Goal: Obtain resource: Download file/media

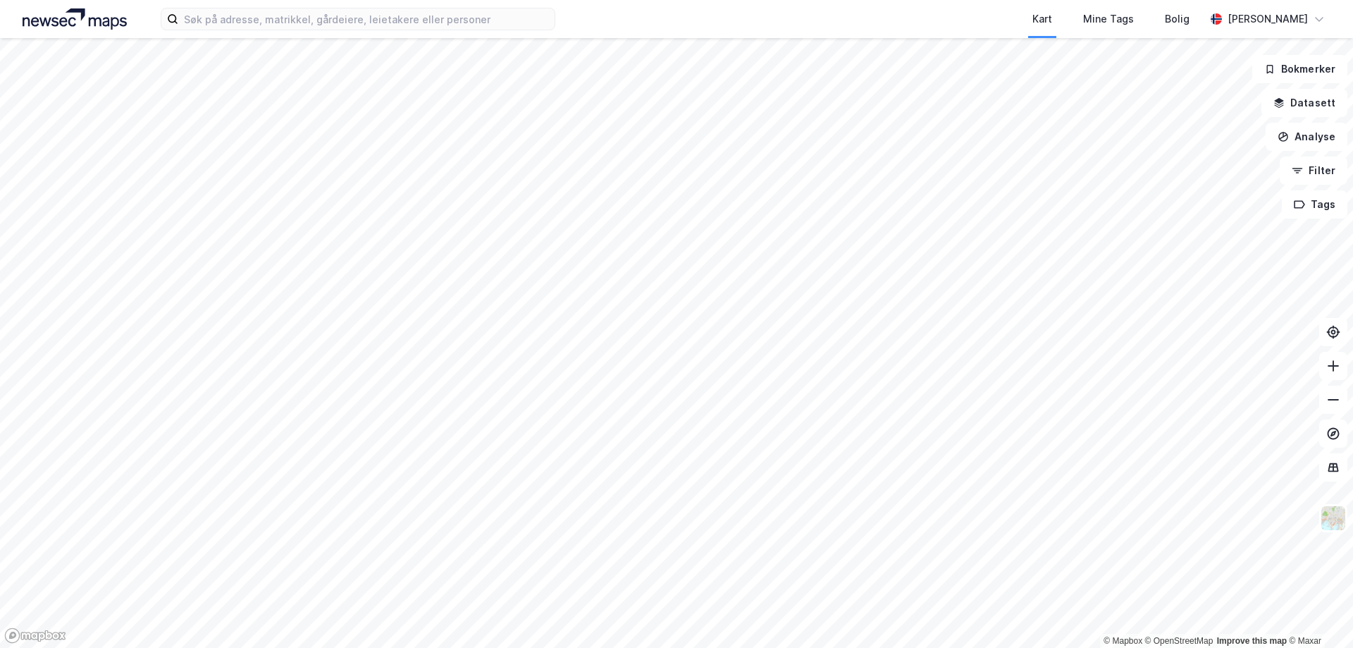
click at [454, 37] on div "Kart Mine Tags Bolig [PERSON_NAME]" at bounding box center [676, 19] width 1353 height 38
click at [455, 32] on div "Kart Mine Tags Bolig [PERSON_NAME]" at bounding box center [676, 19] width 1353 height 38
click at [463, 17] on input at bounding box center [366, 18] width 376 height 21
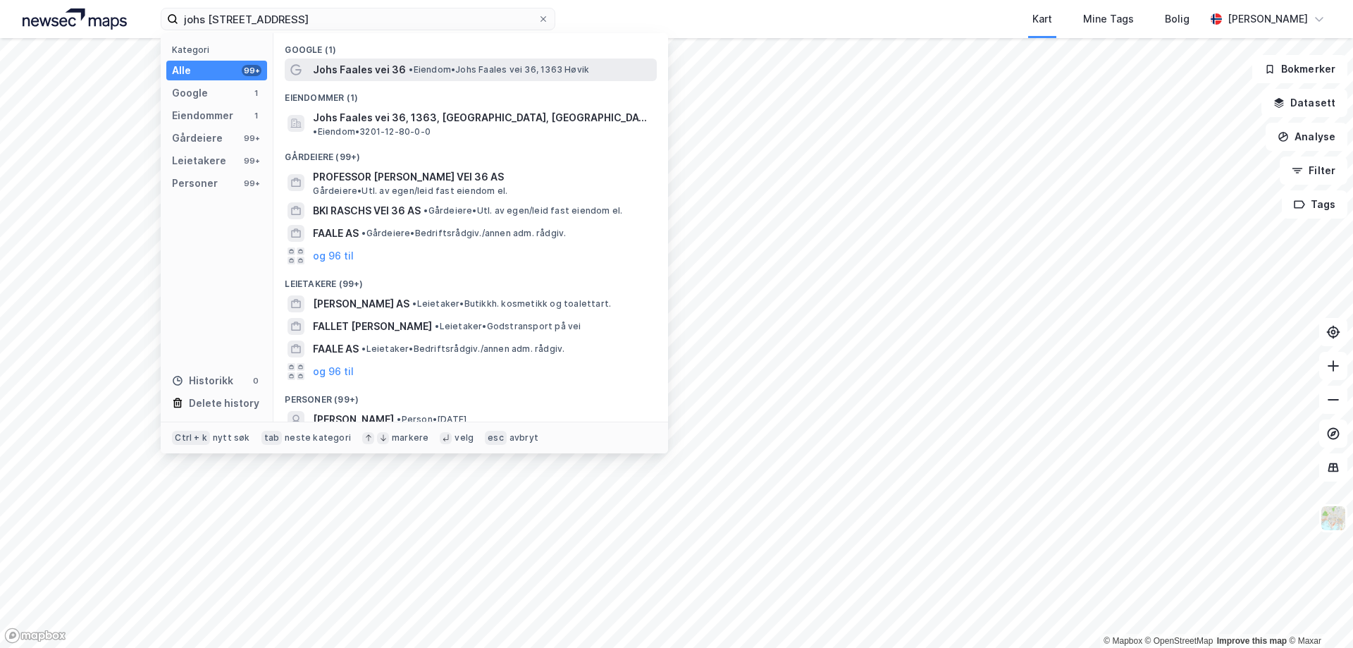
click at [443, 69] on span "• [PERSON_NAME] vei 36, 1363 Høvik" at bounding box center [499, 69] width 180 height 11
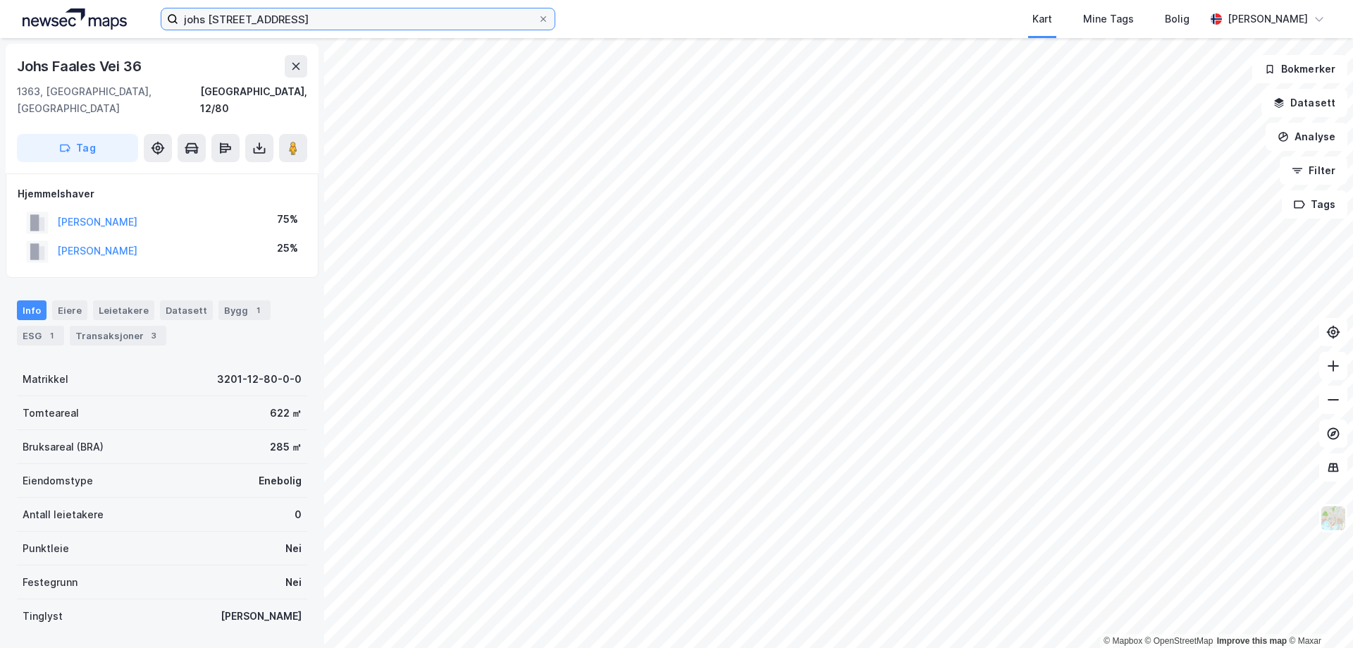
click at [374, 19] on input "johs [STREET_ADDRESS]" at bounding box center [357, 18] width 359 height 21
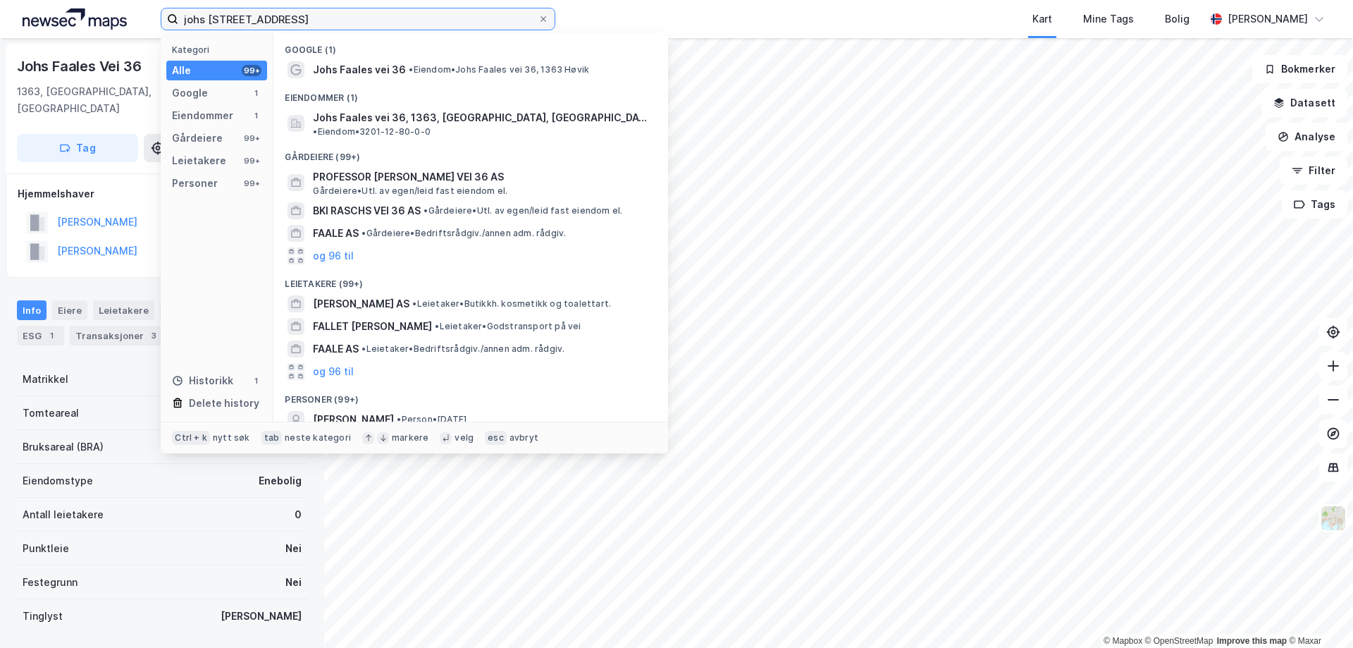
click at [374, 19] on input "johs [STREET_ADDRESS]" at bounding box center [357, 18] width 359 height 21
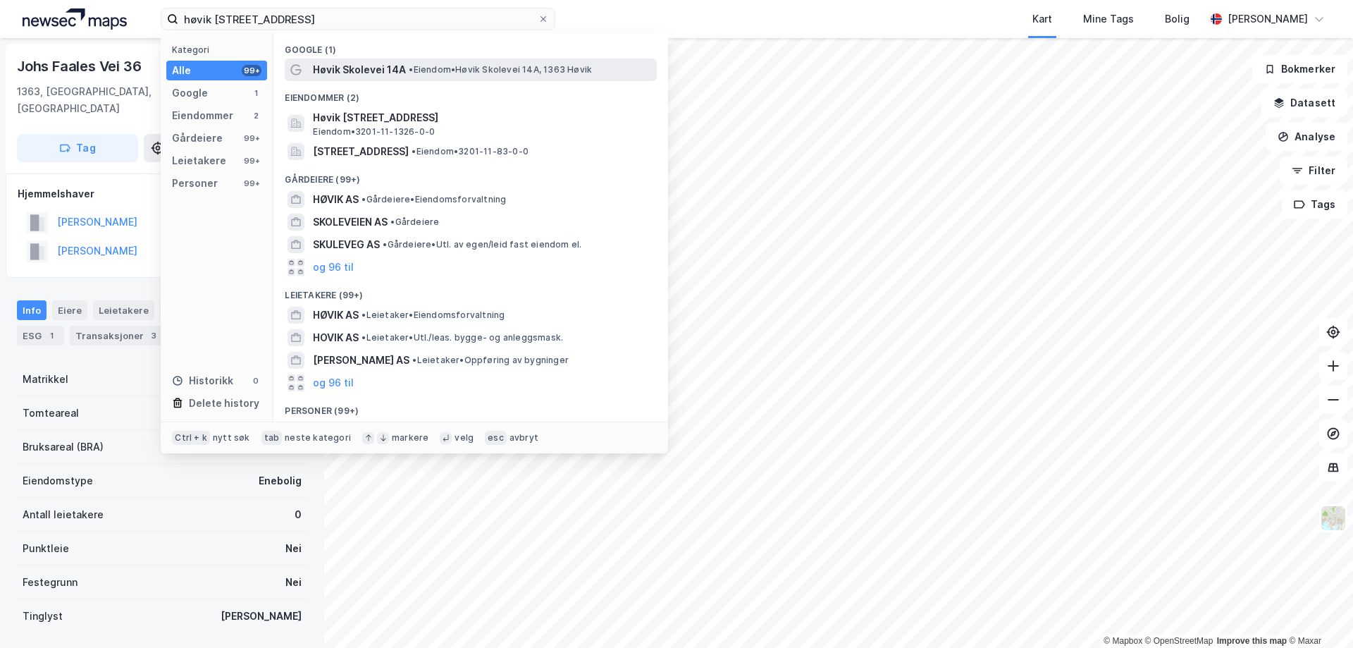
click at [388, 68] on span "Høvik Skolevei 14A" at bounding box center [359, 69] width 93 height 17
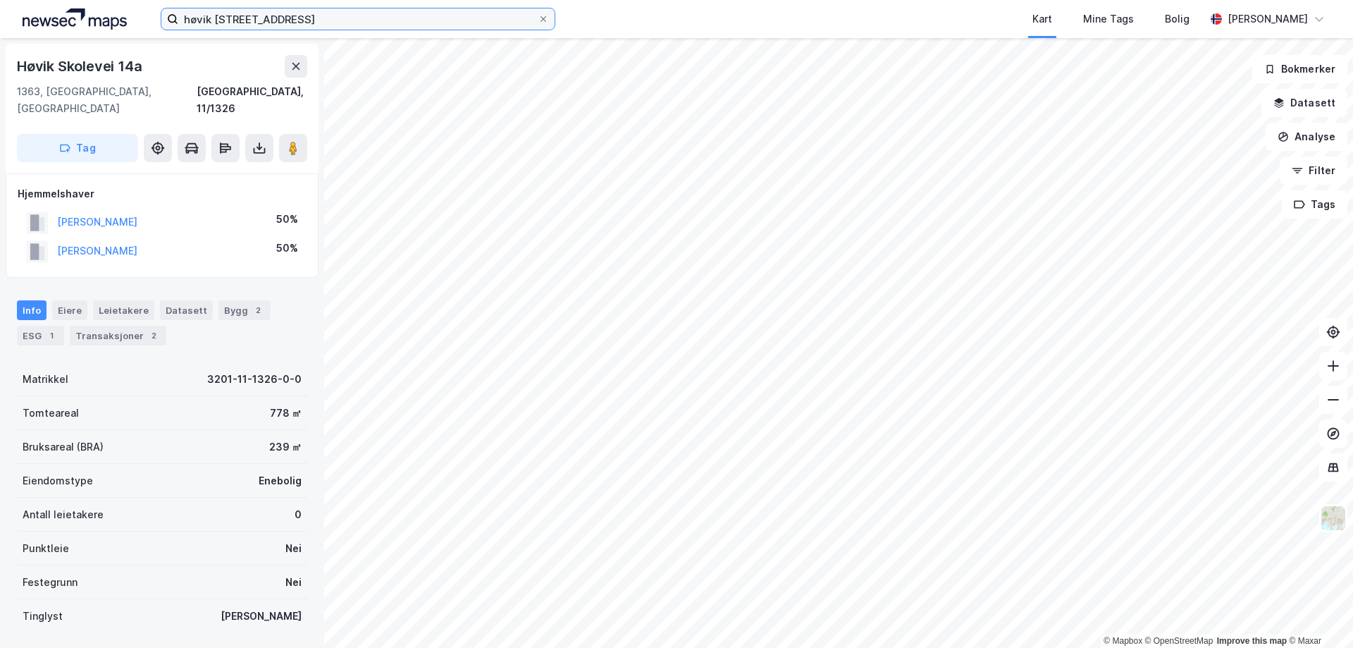
click at [285, 21] on input "høvik [STREET_ADDRESS]" at bounding box center [357, 18] width 359 height 21
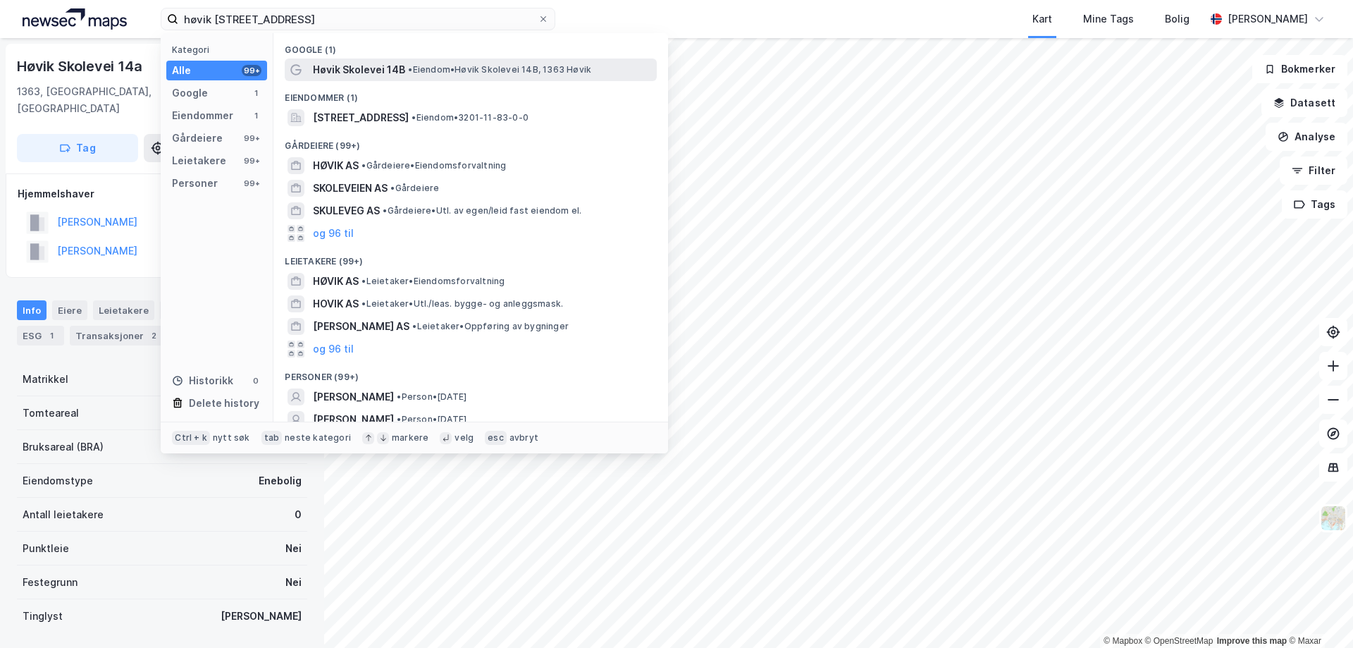
click at [356, 68] on span "Høvik Skolevei 14B" at bounding box center [359, 69] width 92 height 17
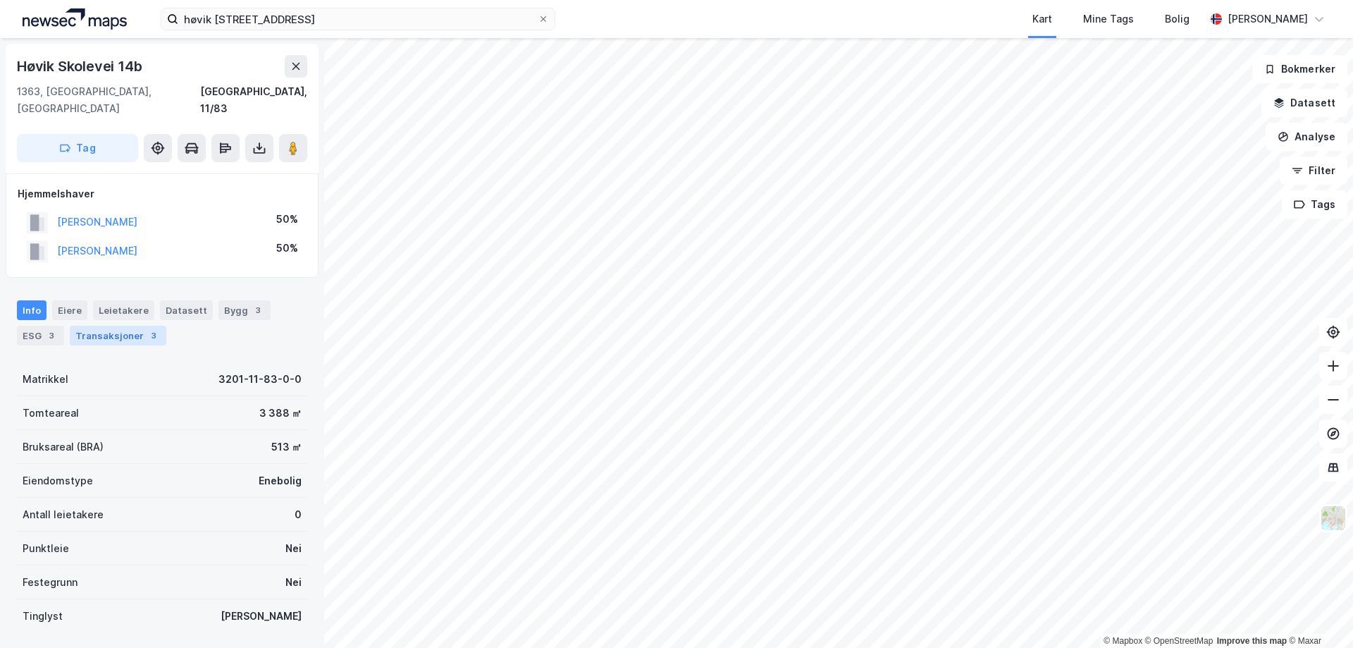
click at [106, 326] on div "Transaksjoner 3" at bounding box center [118, 336] width 97 height 20
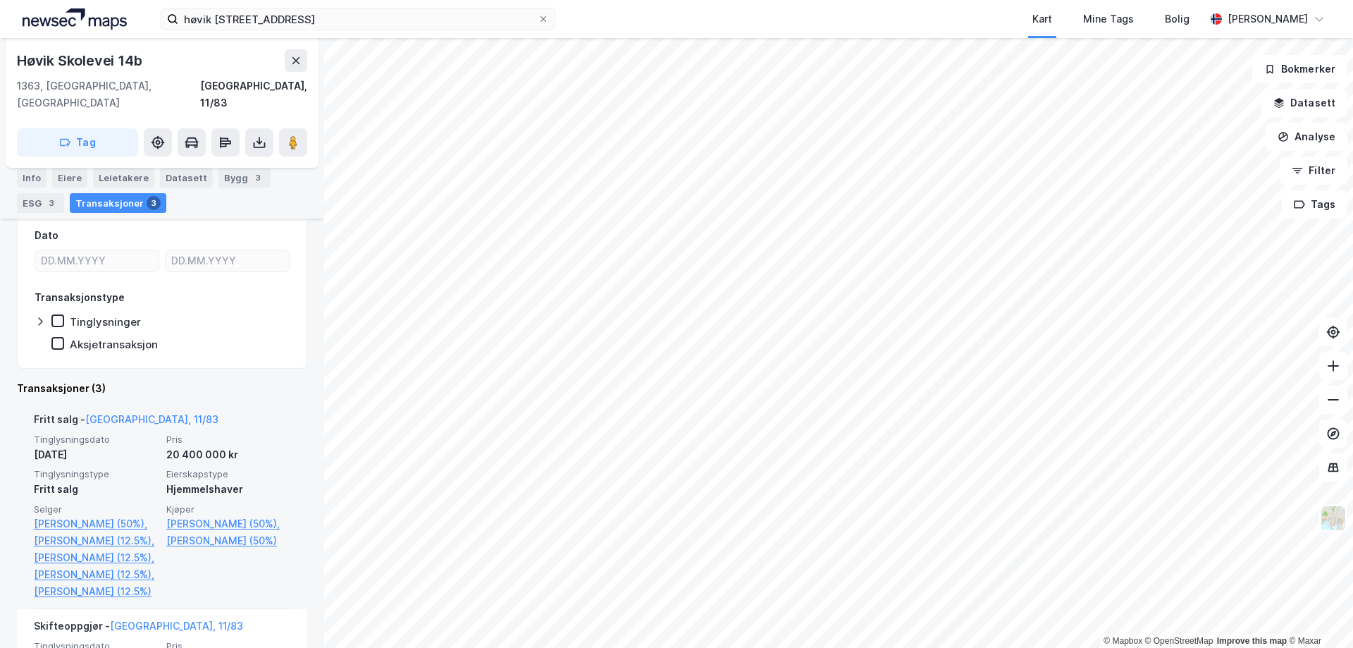
scroll to position [211, 0]
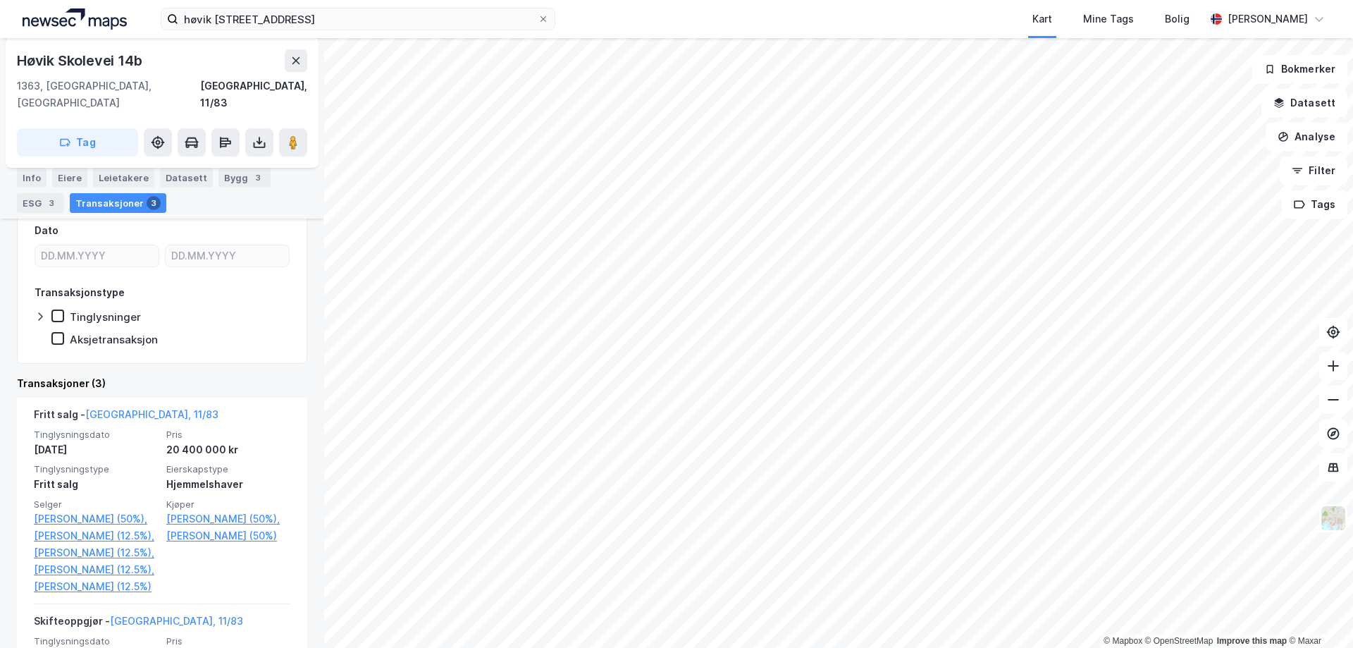
click at [315, 4] on div "høvik [STREET_ADDRESS] Kart Mine Tags Bolig [PERSON_NAME]" at bounding box center [676, 19] width 1353 height 38
click at [311, 20] on input "høvik [STREET_ADDRESS]" at bounding box center [357, 18] width 359 height 21
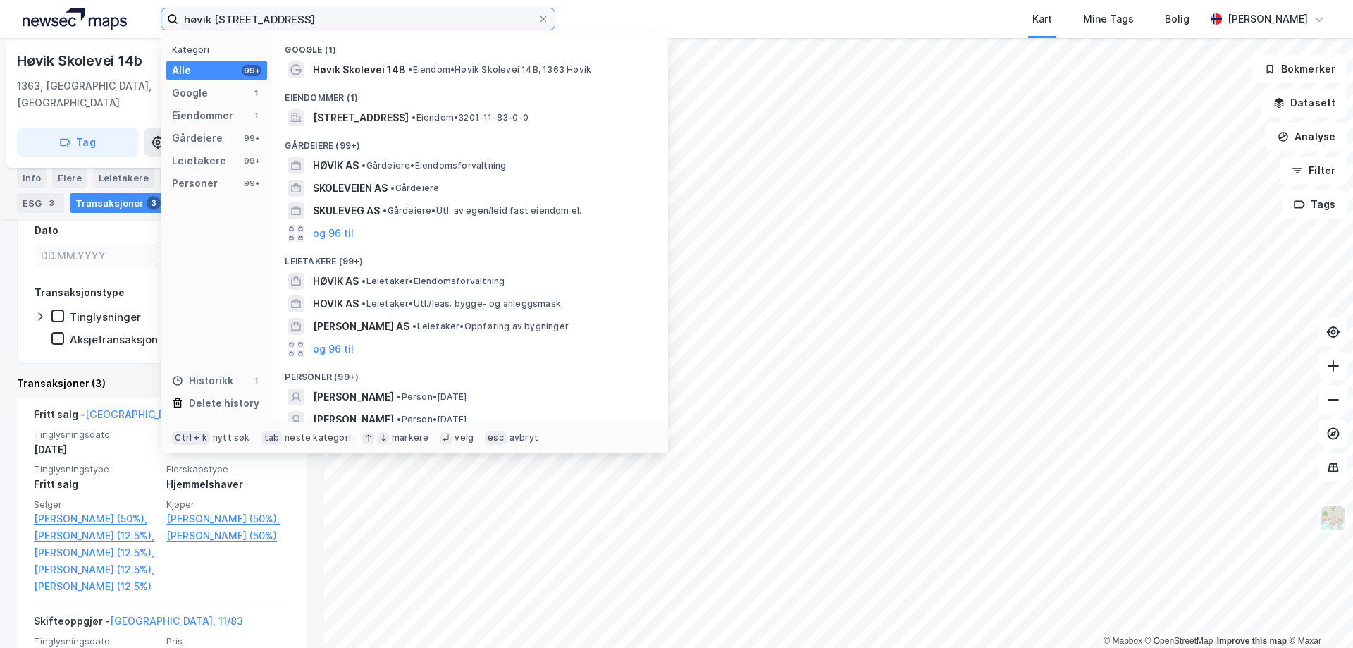
click at [311, 20] on input "høvik [STREET_ADDRESS]" at bounding box center [357, 18] width 359 height 21
paste input "[PERSON_NAME][STREET_ADDRESS]"
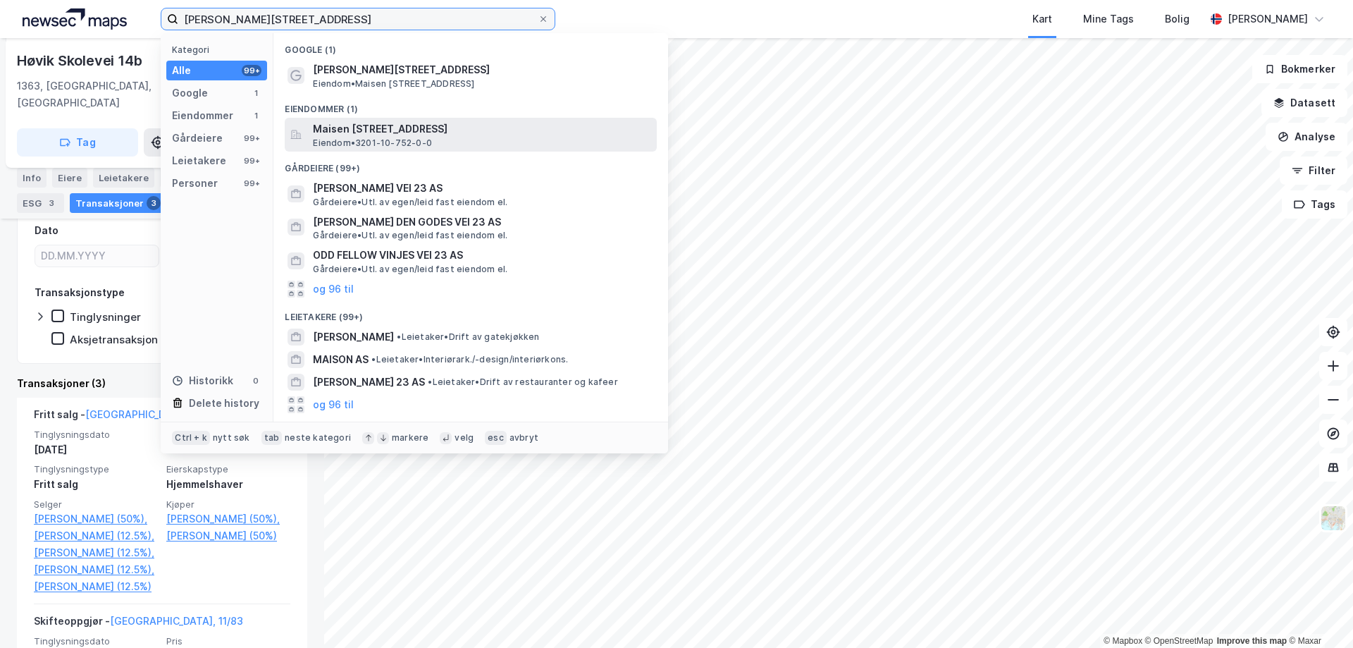
type input "[PERSON_NAME][STREET_ADDRESS]"
click at [376, 137] on span "Eiendom • 3201-10-752-0-0" at bounding box center [372, 142] width 119 height 11
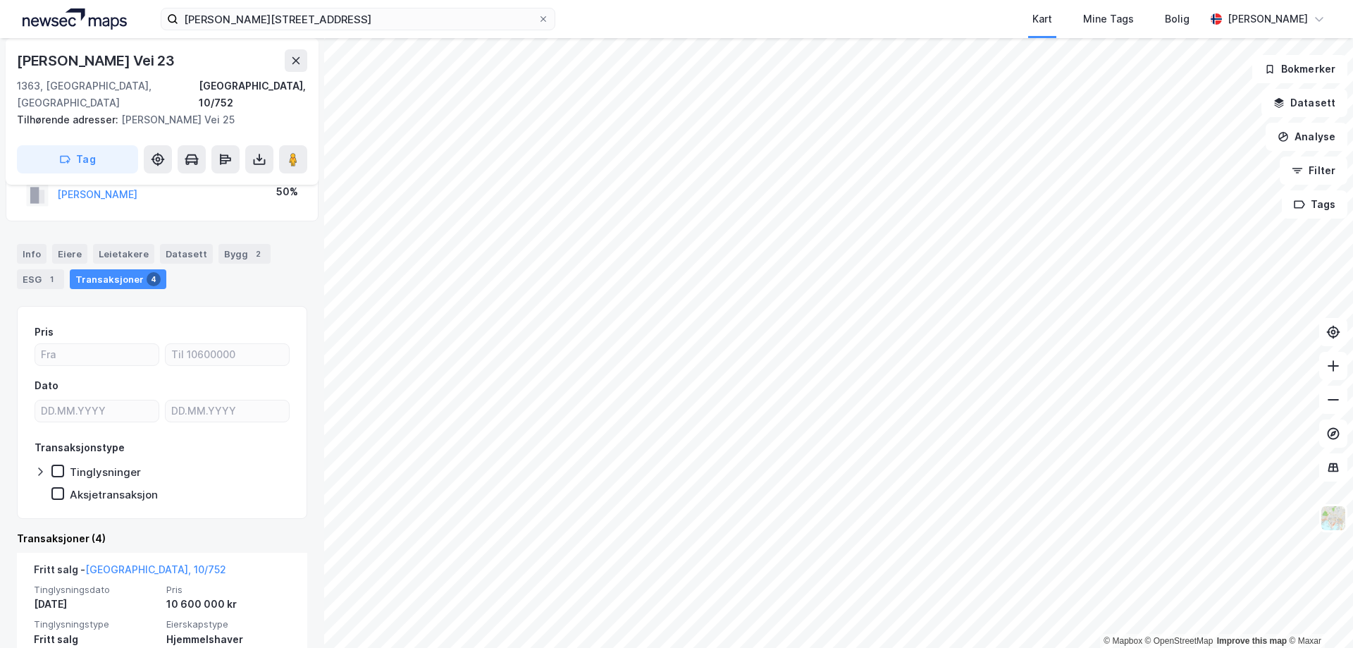
scroll to position [141, 0]
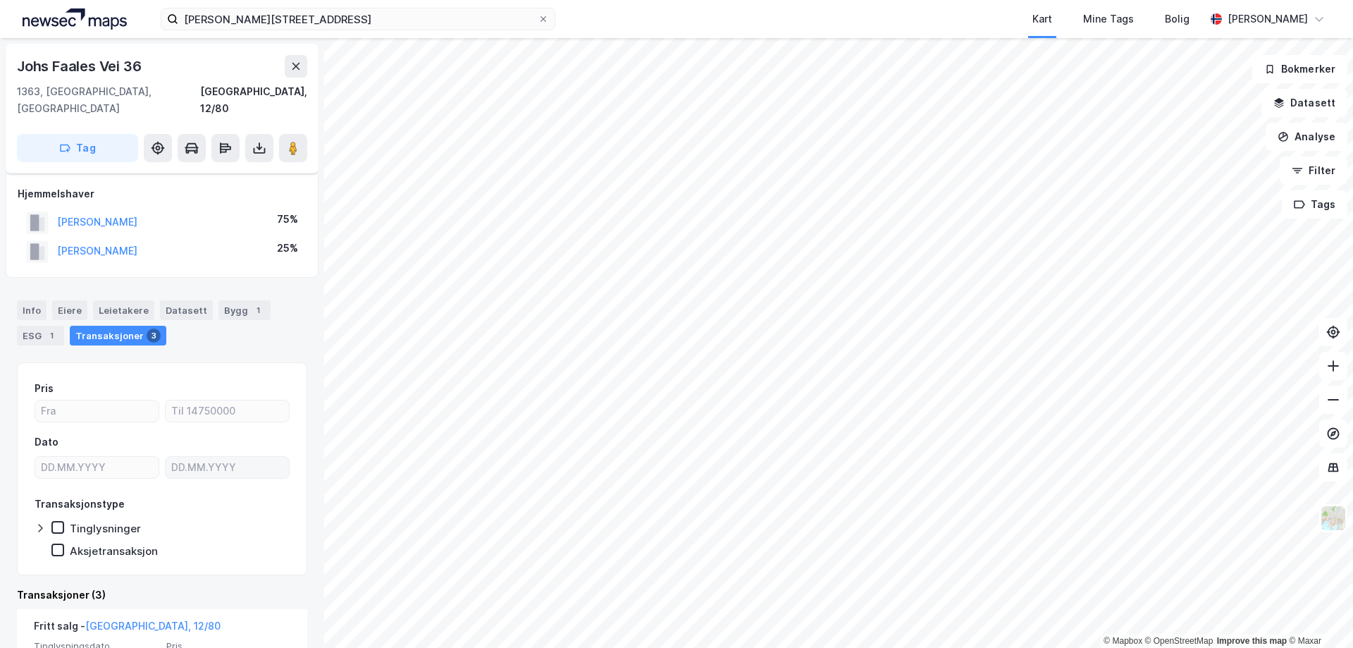
scroll to position [141, 0]
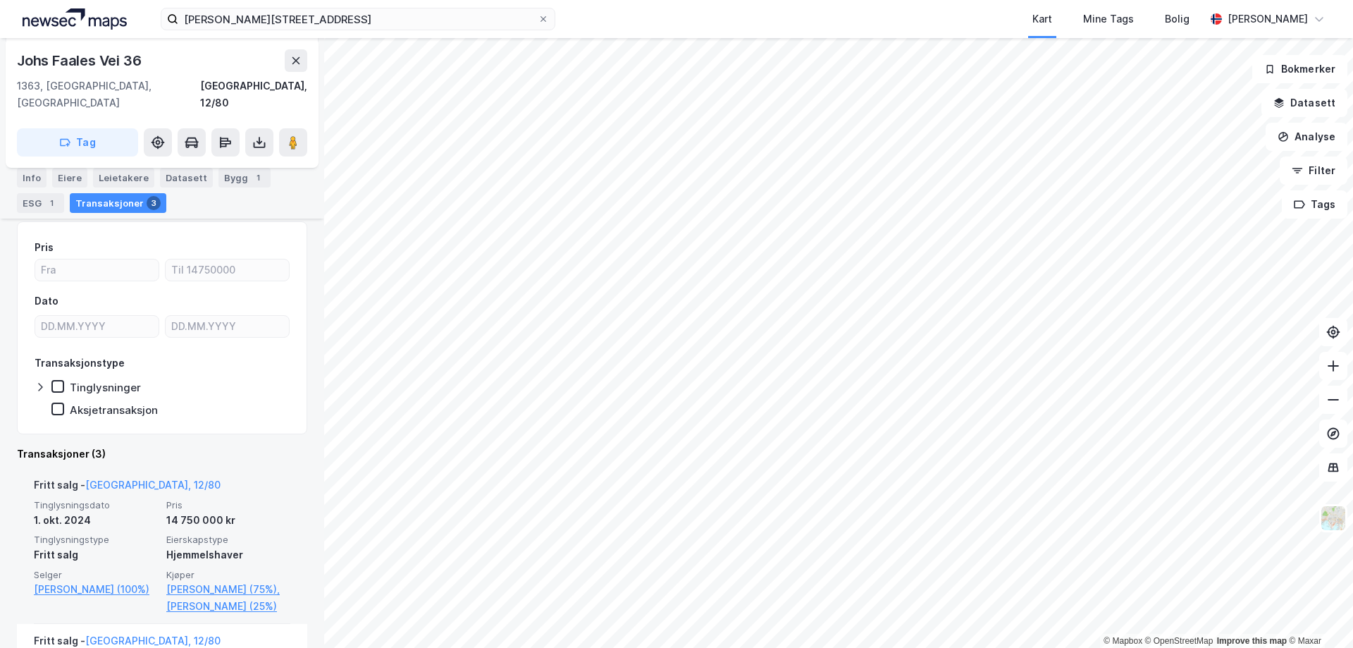
click at [187, 512] on div "14 750 000 kr" at bounding box center [228, 520] width 124 height 17
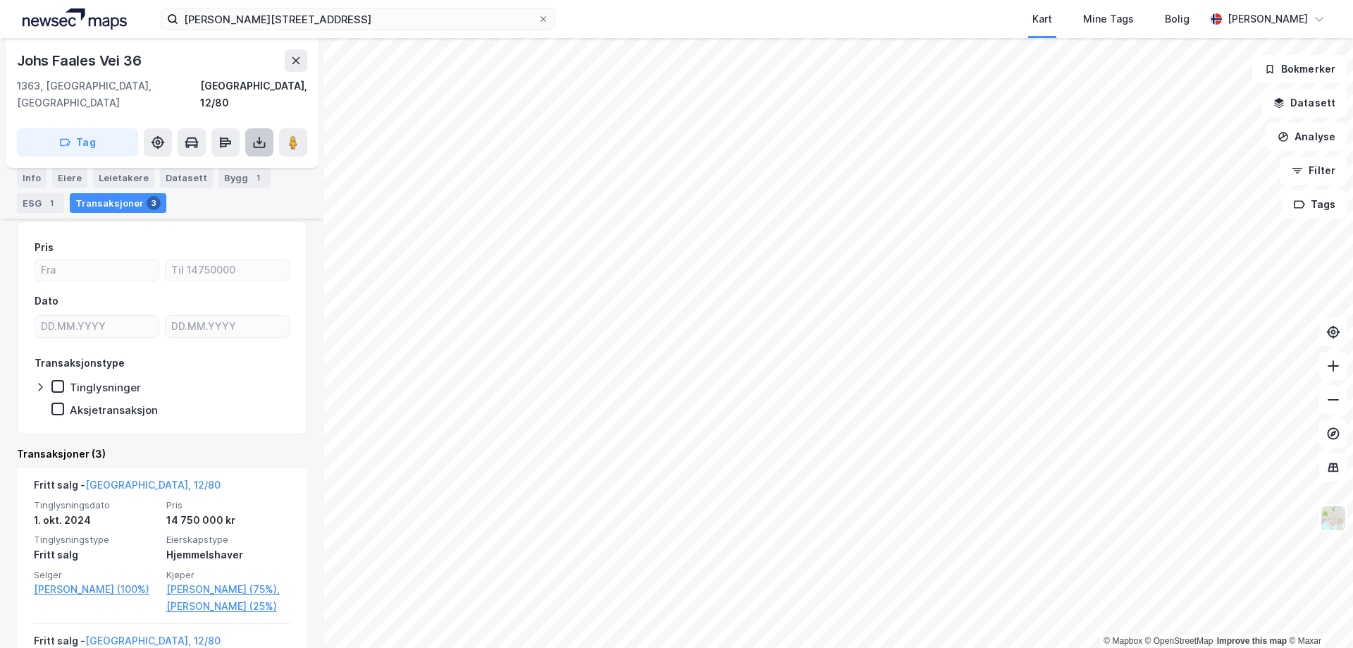
click at [259, 135] on icon at bounding box center [259, 142] width 14 height 14
click at [211, 165] on div "Last ned grunnbok" at bounding box center [190, 170] width 82 height 11
click at [546, 22] on icon at bounding box center [543, 19] width 8 height 8
click at [538, 22] on input "[PERSON_NAME][STREET_ADDRESS]" at bounding box center [357, 18] width 359 height 21
